Goal: Information Seeking & Learning: Learn about a topic

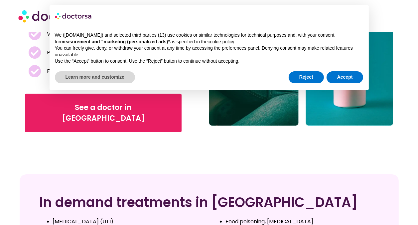
scroll to position [173, 0]
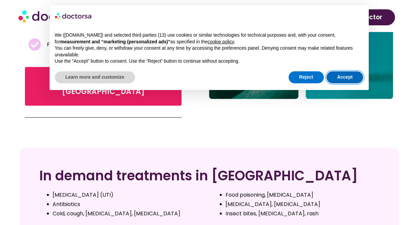
click at [332, 77] on button "Accept" at bounding box center [345, 77] width 37 height 12
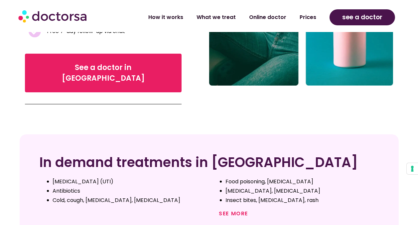
scroll to position [208, 0]
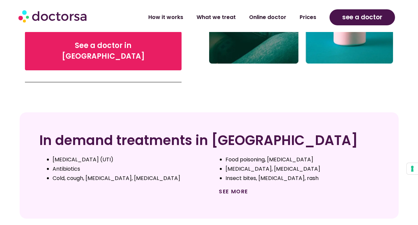
click at [241, 187] on link "See more" at bounding box center [233, 191] width 29 height 8
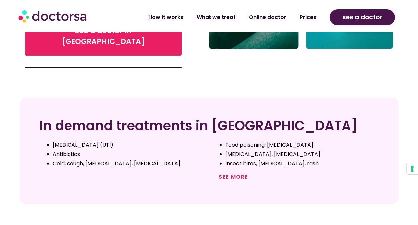
scroll to position [226, 0]
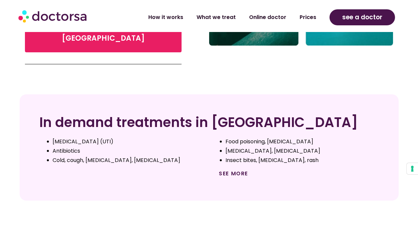
click at [225, 169] on link "See more" at bounding box center [233, 173] width 29 height 8
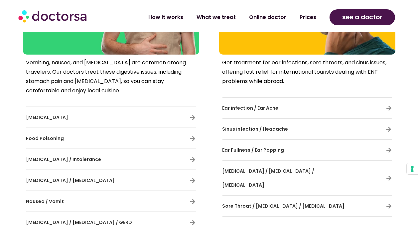
scroll to position [852, 0]
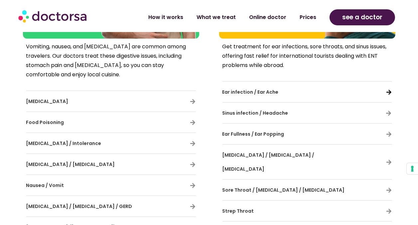
click at [390, 89] on icon at bounding box center [390, 92] width 6 height 6
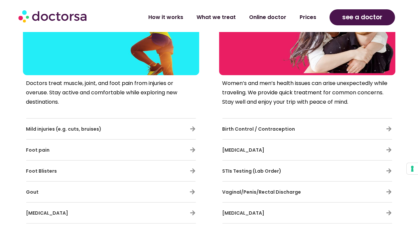
scroll to position [1198, 0]
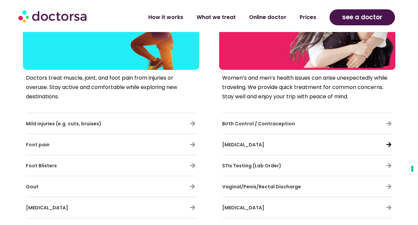
click at [391, 141] on icon at bounding box center [390, 144] width 6 height 6
click at [389, 141] on icon at bounding box center [390, 144] width 6 height 6
click at [390, 137] on div "Menstrual problems" at bounding box center [308, 144] width 170 height 14
click at [389, 141] on icon at bounding box center [390, 144] width 6 height 6
click at [258, 141] on span "Menstrual problems" at bounding box center [244, 144] width 42 height 7
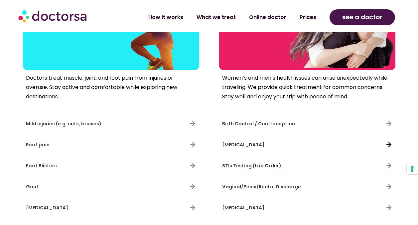
click at [390, 141] on icon at bounding box center [390, 144] width 6 height 6
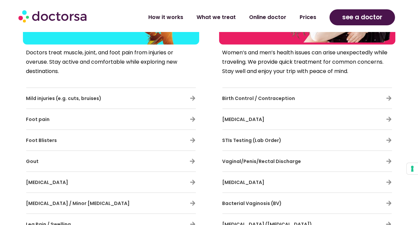
scroll to position [1225, 0]
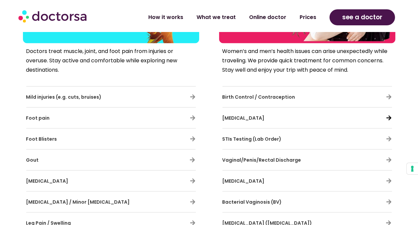
click at [388, 115] on icon at bounding box center [390, 118] width 6 height 6
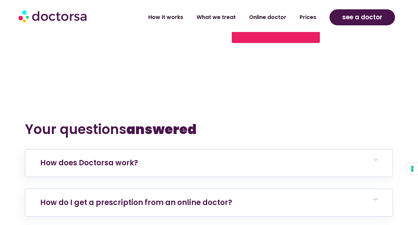
scroll to position [2609, 0]
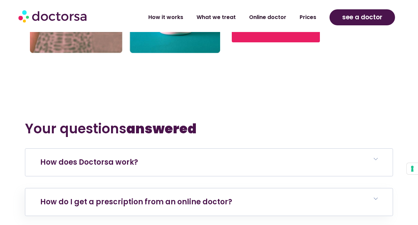
click at [376, 157] on icon at bounding box center [376, 159] width 4 height 4
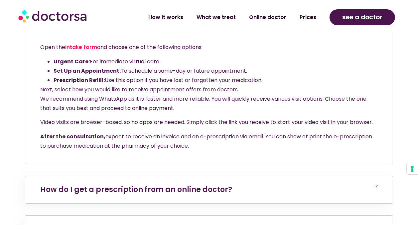
scroll to position [2756, 0]
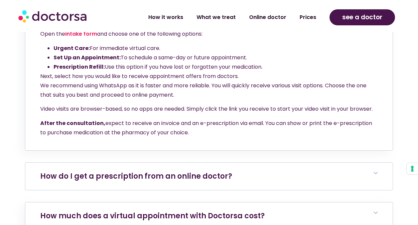
click at [376, 162] on h6 "How do I get a prescription from an online doctor?" at bounding box center [208, 175] width 367 height 27
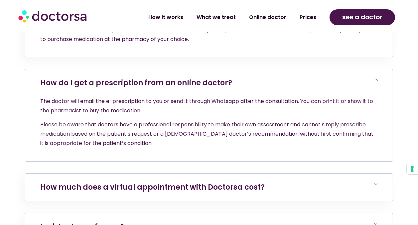
scroll to position [2862, 0]
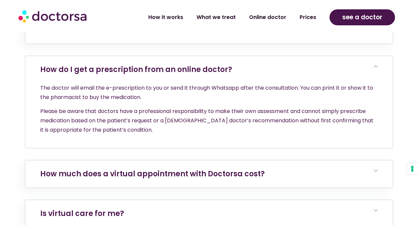
click at [376, 168] on icon at bounding box center [376, 170] width 4 height 4
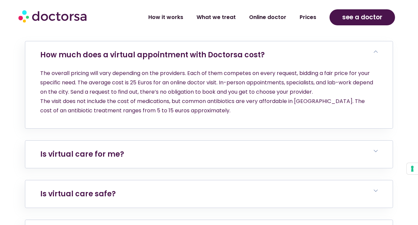
scroll to position [2982, 0]
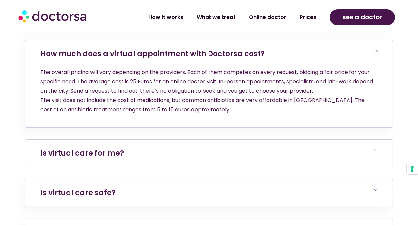
click at [376, 149] on polygon at bounding box center [376, 150] width 4 height 2
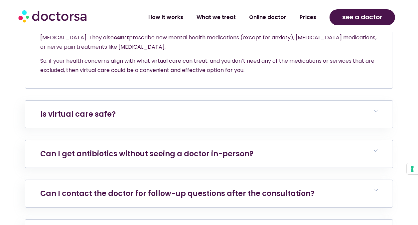
scroll to position [3248, 0]
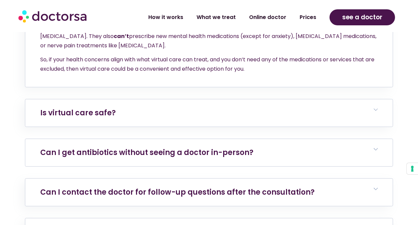
click at [380, 139] on h6 "Can I get antibiotics without seeing a doctor in-person?" at bounding box center [208, 152] width 367 height 27
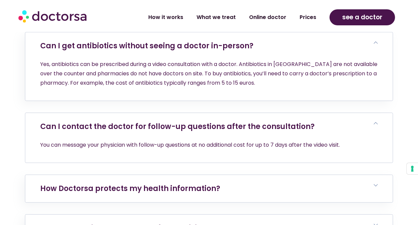
scroll to position [3368, 0]
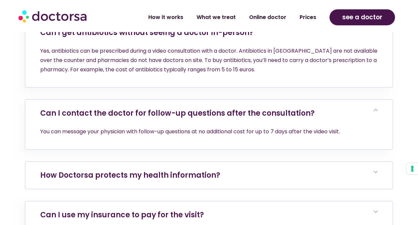
click at [375, 170] on icon at bounding box center [376, 172] width 4 height 4
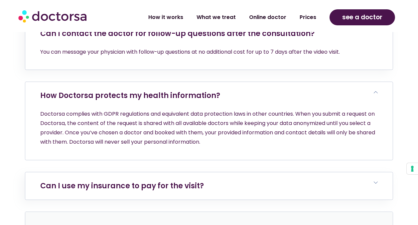
scroll to position [3461, 0]
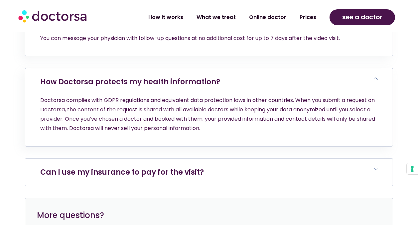
click at [377, 158] on h6 "Can I use my insurance to pay for the visit?" at bounding box center [208, 171] width 367 height 27
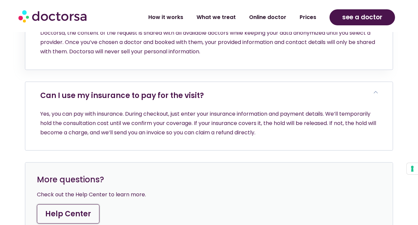
scroll to position [3541, 0]
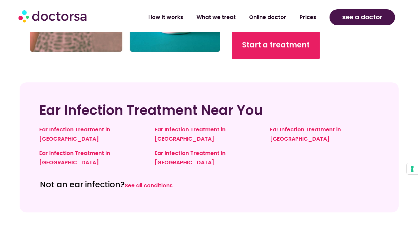
scroll to position [2210, 0]
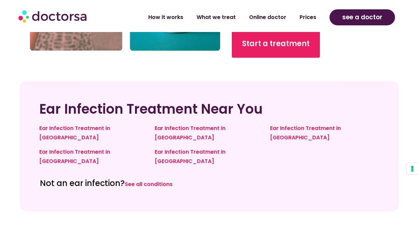
drag, startPoint x: 0, startPoint y: 0, endPoint x: 388, endPoint y: 83, distance: 396.9
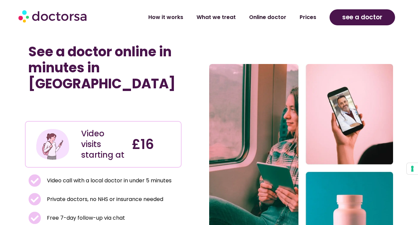
scroll to position [226, 0]
